Goal: Communication & Community: Connect with others

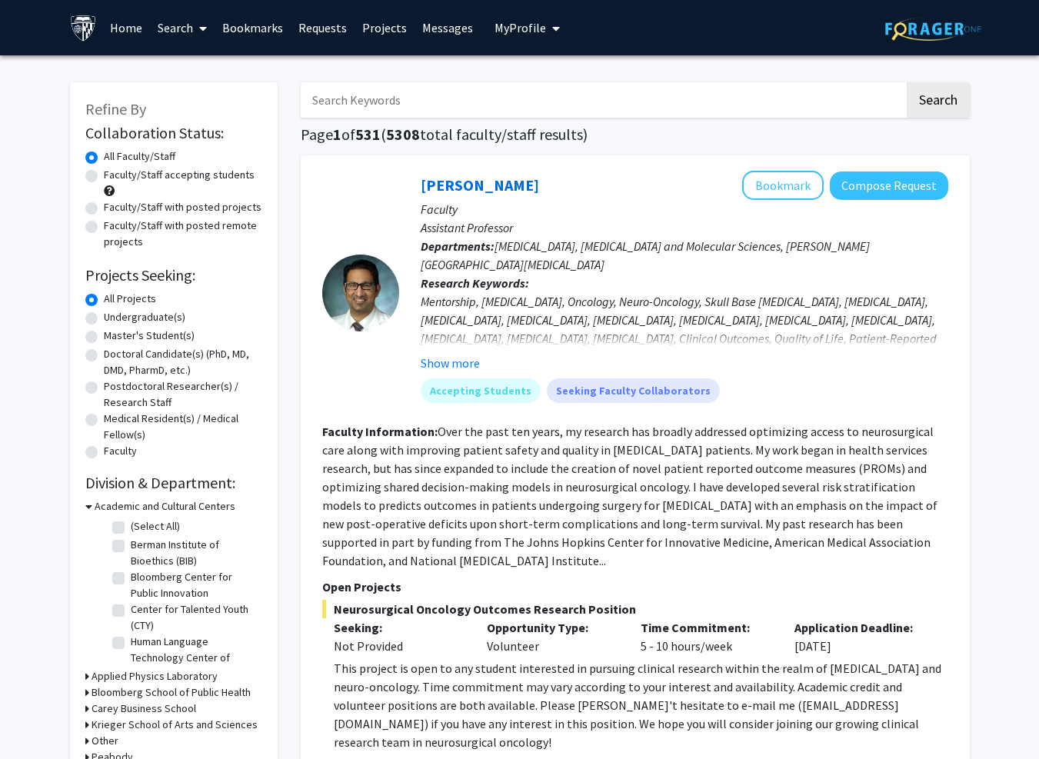
click at [146, 178] on label "Faculty/Staff accepting students" at bounding box center [179, 175] width 151 height 16
click at [114, 177] on input "Faculty/Staff accepting students" at bounding box center [109, 172] width 10 height 10
radio input "true"
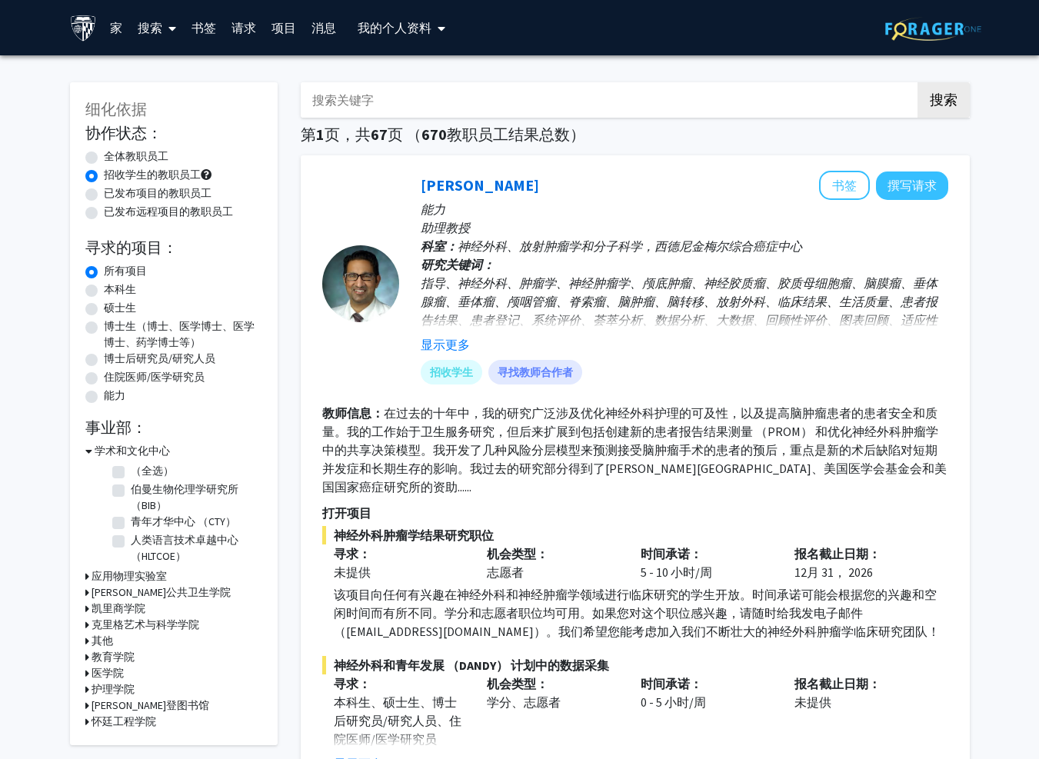
click at [394, 16] on button "我的个人资料" at bounding box center [401, 27] width 97 height 55
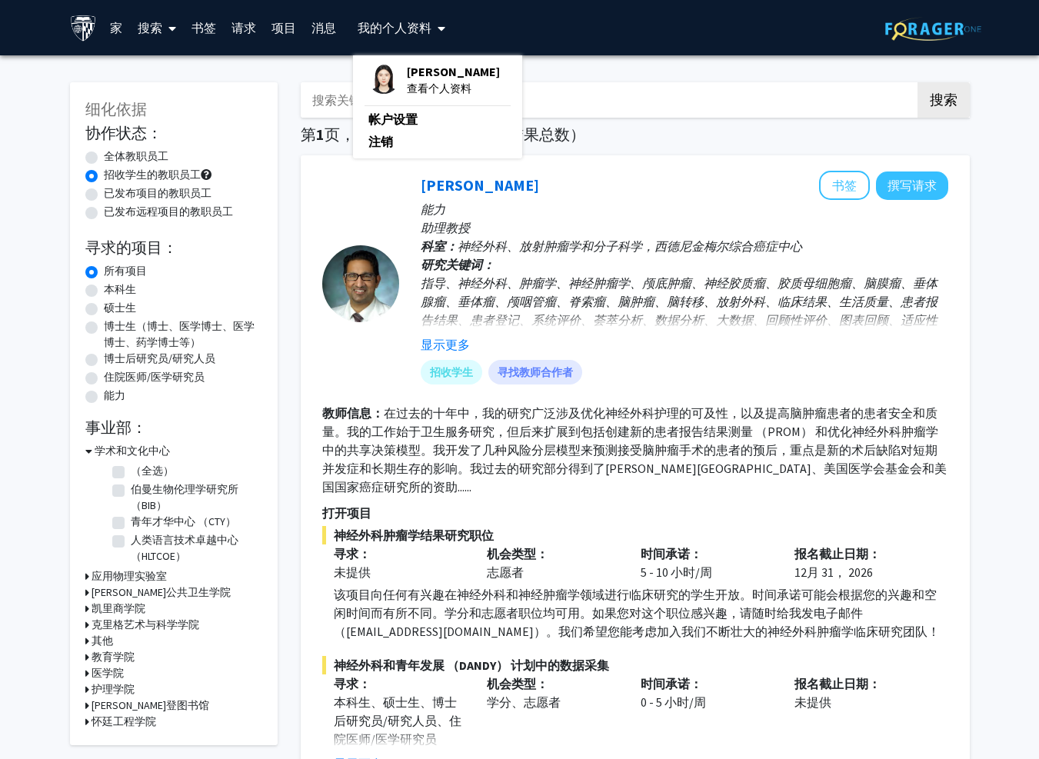
click at [327, 26] on link "消息" at bounding box center [324, 28] width 40 height 54
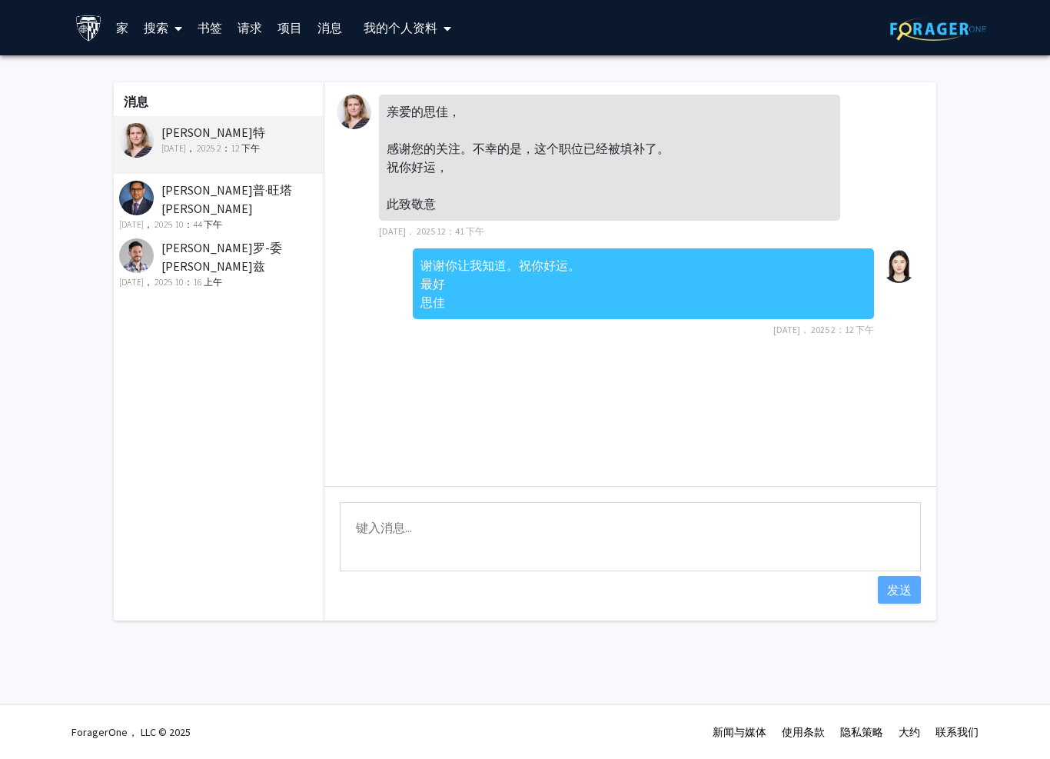
click at [143, 146] on img at bounding box center [136, 140] width 35 height 35
click at [351, 106] on img at bounding box center [354, 112] width 35 height 35
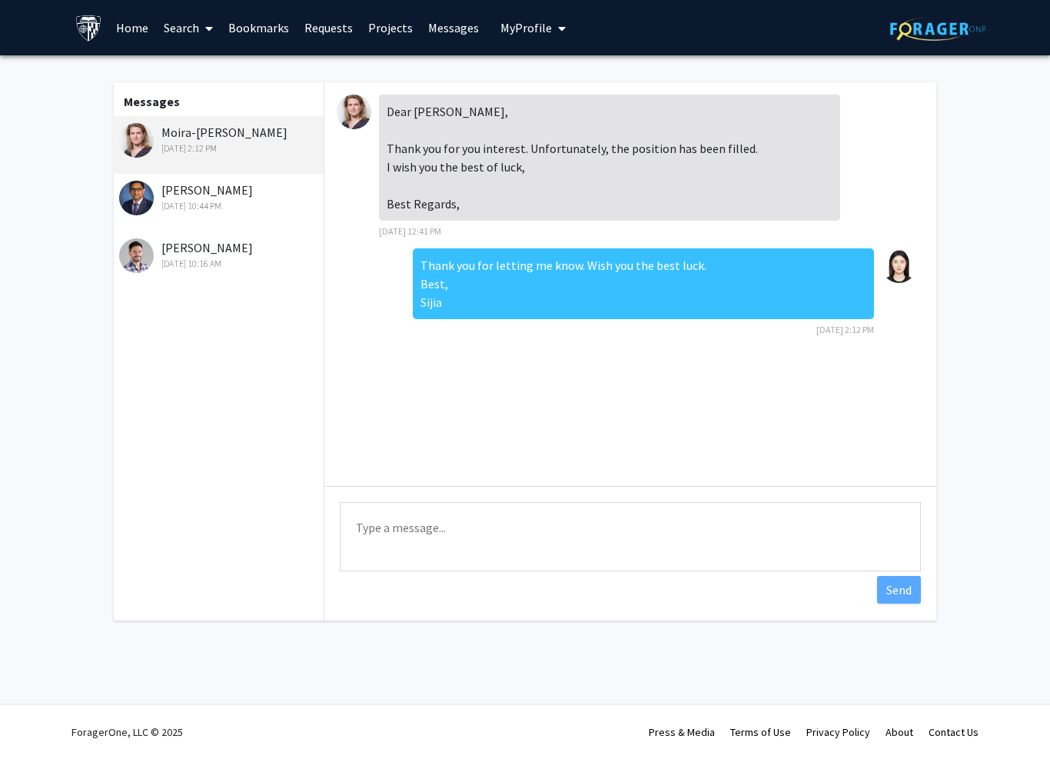
click at [354, 111] on img at bounding box center [354, 112] width 35 height 35
click at [180, 131] on font "Moira-[PERSON_NAME]" at bounding box center [224, 132] width 126 height 15
drag, startPoint x: 193, startPoint y: 142, endPoint x: 241, endPoint y: 138, distance: 48.7
click at [193, 143] on div "[DATE] 2:12 PM" at bounding box center [219, 148] width 201 height 14
drag, startPoint x: 268, startPoint y: 132, endPoint x: 155, endPoint y: 134, distance: 113.0
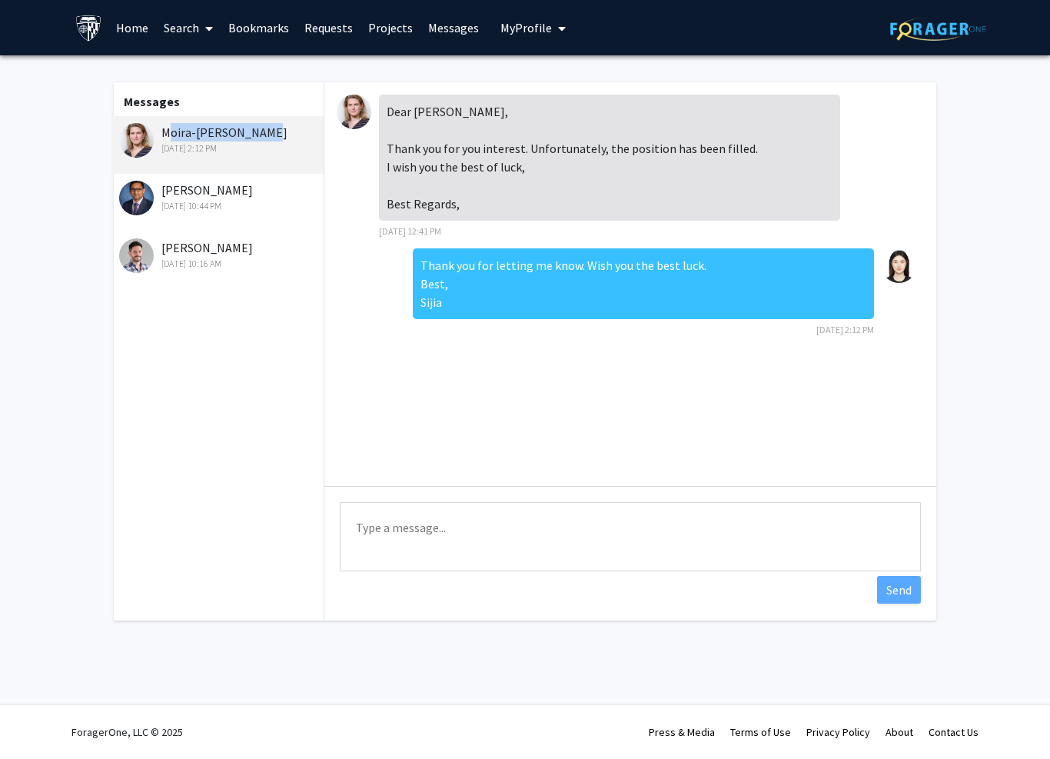
click at [155, 134] on div "Moira-[PERSON_NAME] [DATE] 2:12 PM" at bounding box center [219, 139] width 201 height 32
copy font "Moira-[PERSON_NAME]"
